Goal: Task Accomplishment & Management: Use online tool/utility

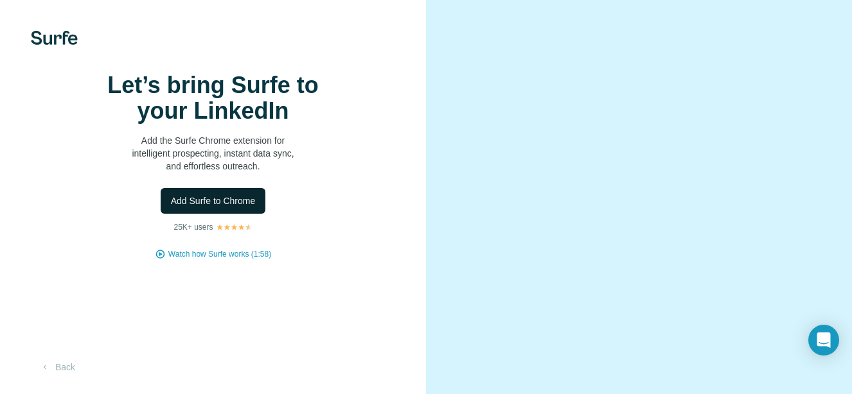
click at [209, 207] on span "Add Surfe to Chrome" at bounding box center [213, 201] width 85 height 13
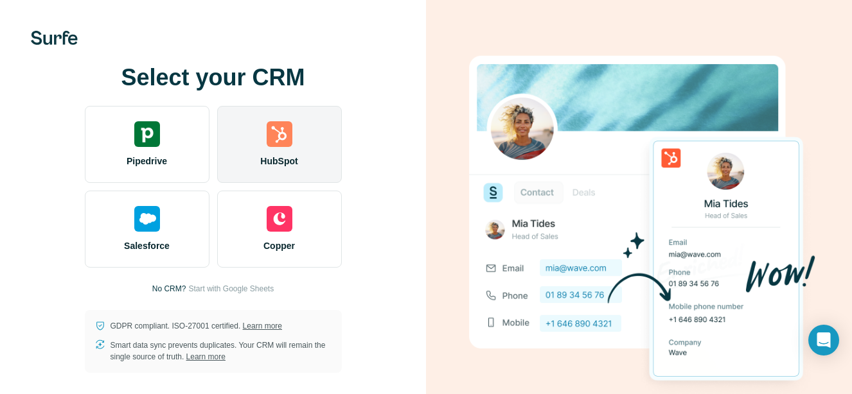
click at [281, 141] on img at bounding box center [280, 134] width 26 height 26
